Goal: Find specific page/section: Find specific page/section

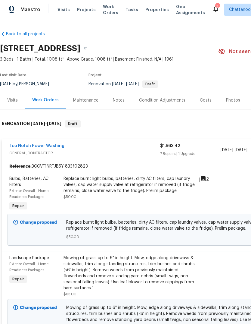
click at [149, 9] on span "Properties" at bounding box center [156, 10] width 23 height 6
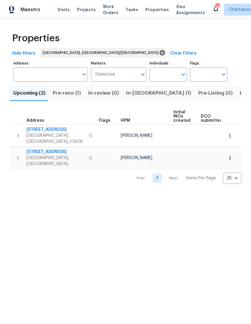
click at [240, 92] on span "Listed (10)" at bounding box center [252, 93] width 25 height 8
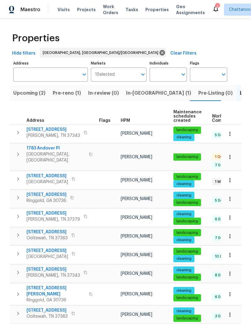
click at [89, 152] on icon "button" at bounding box center [90, 153] width 3 height 3
